Goal: Entertainment & Leisure: Browse casually

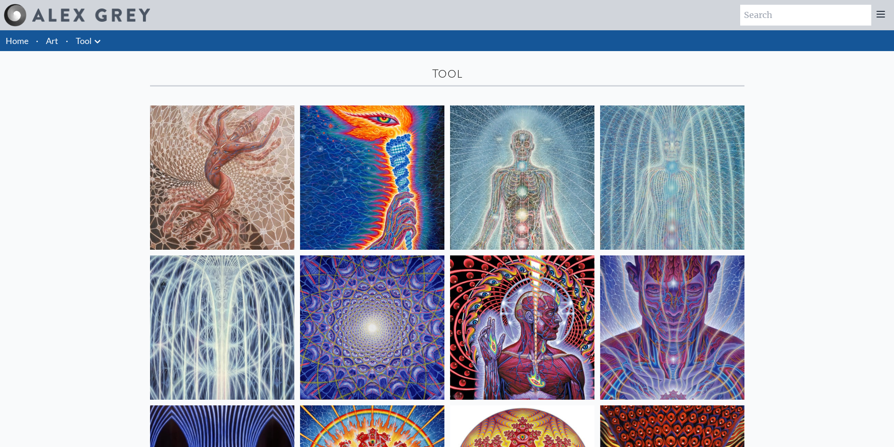
click at [413, 209] on img at bounding box center [372, 178] width 144 height 144
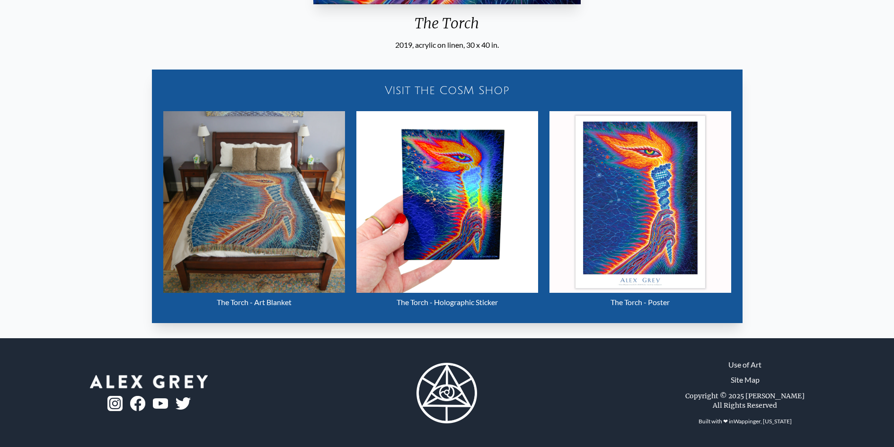
scroll to position [444, 0]
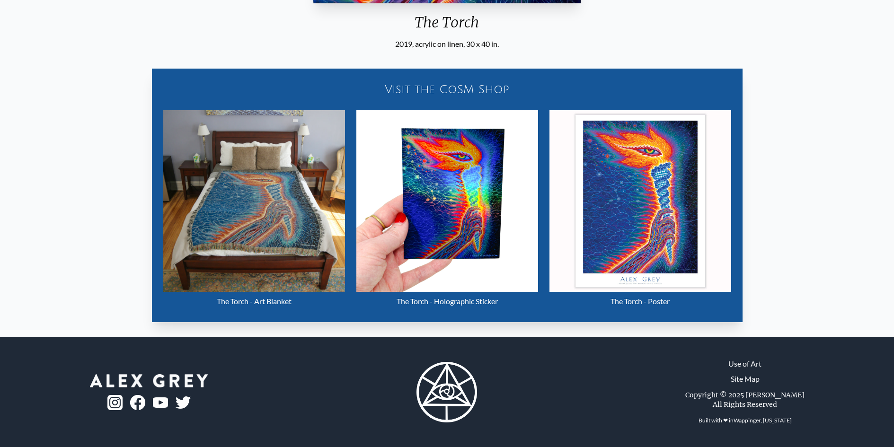
drag, startPoint x: 648, startPoint y: 168, endPoint x: 513, endPoint y: 164, distance: 135.0
